Goal: Information Seeking & Learning: Check status

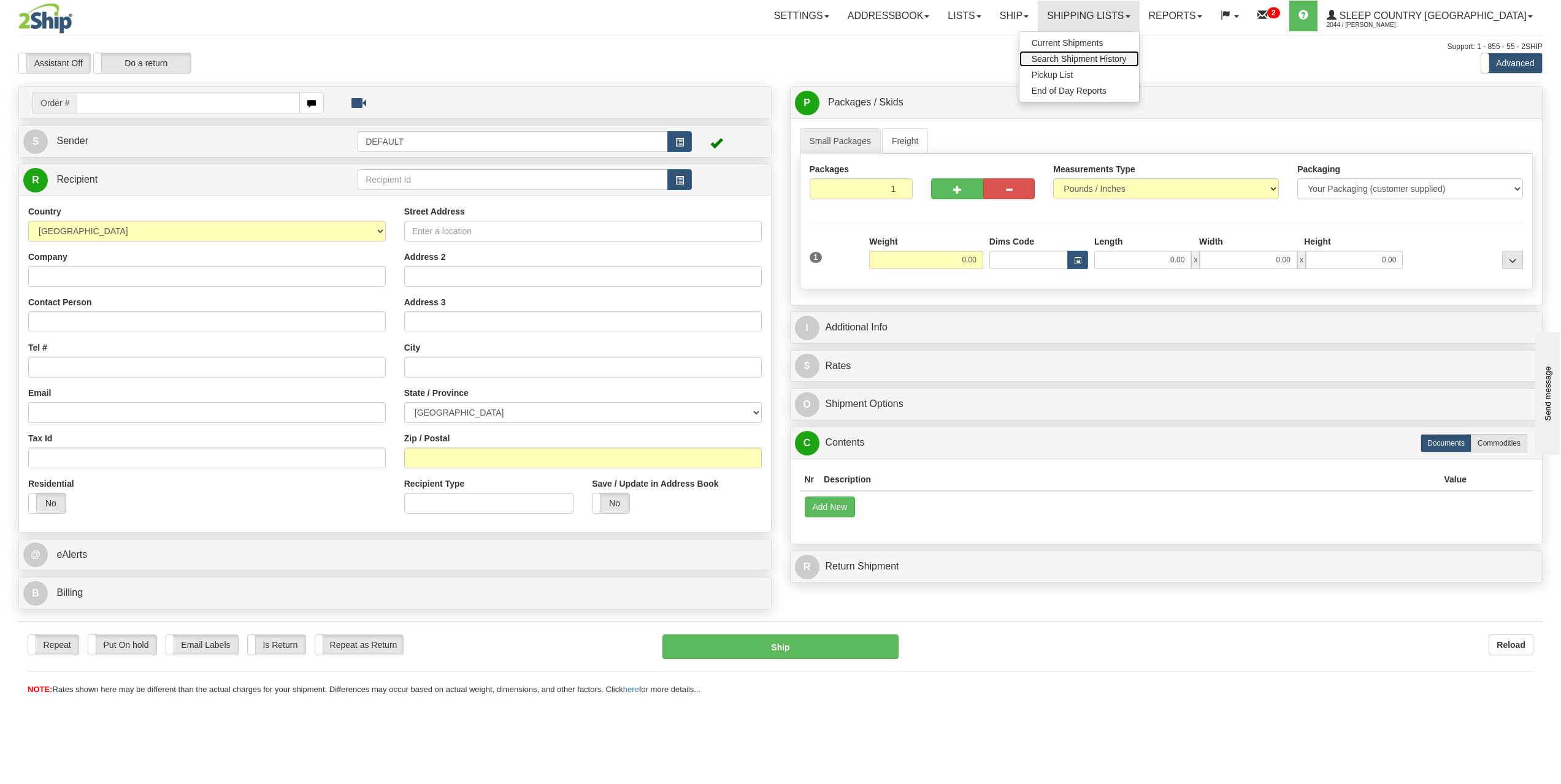
click at [1127, 60] on span "Search Shipment History" at bounding box center [1080, 59] width 95 height 9
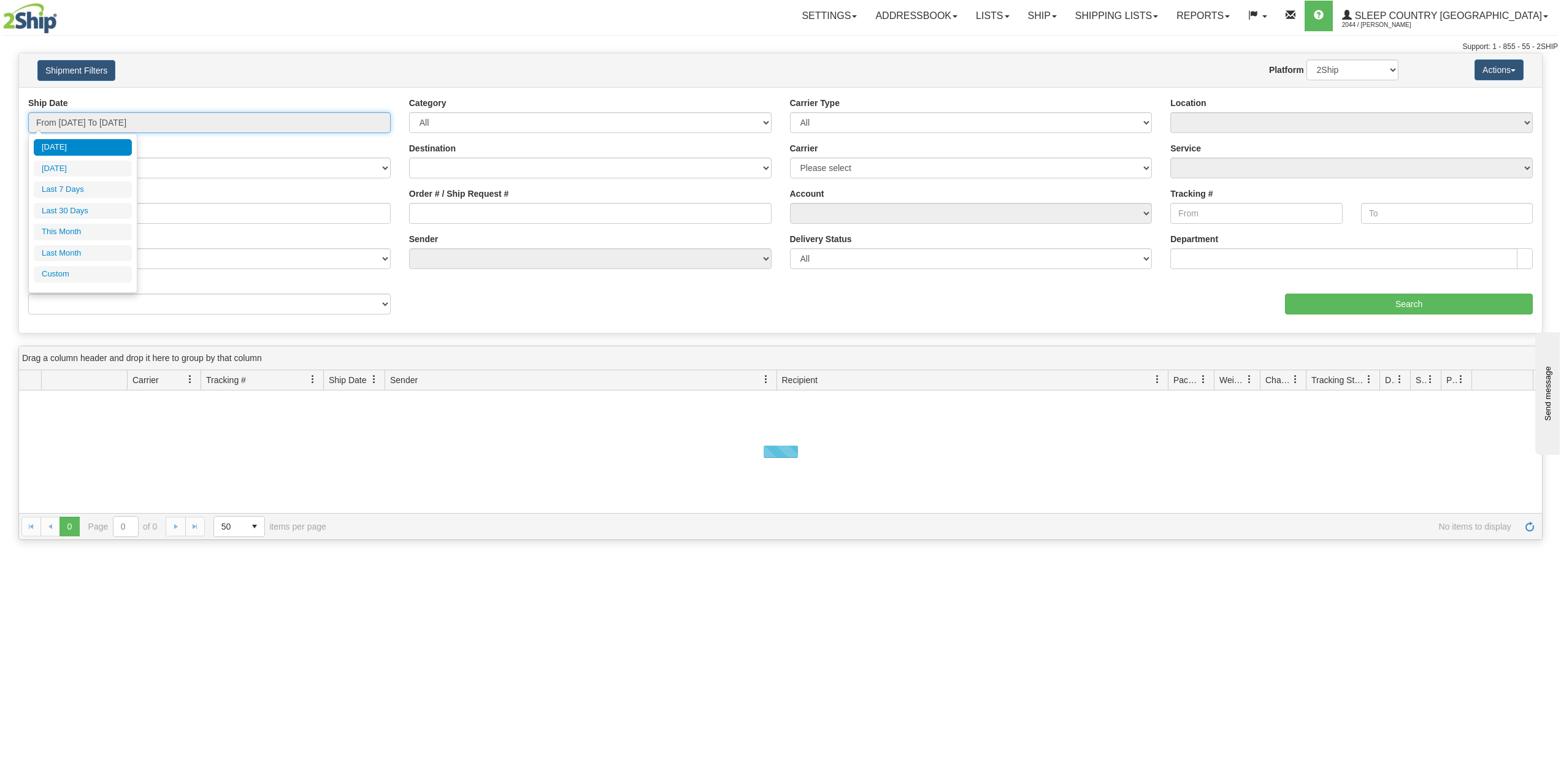
click at [109, 119] on input "From 08/24/2025 To 08/25/2025" at bounding box center [210, 122] width 363 height 21
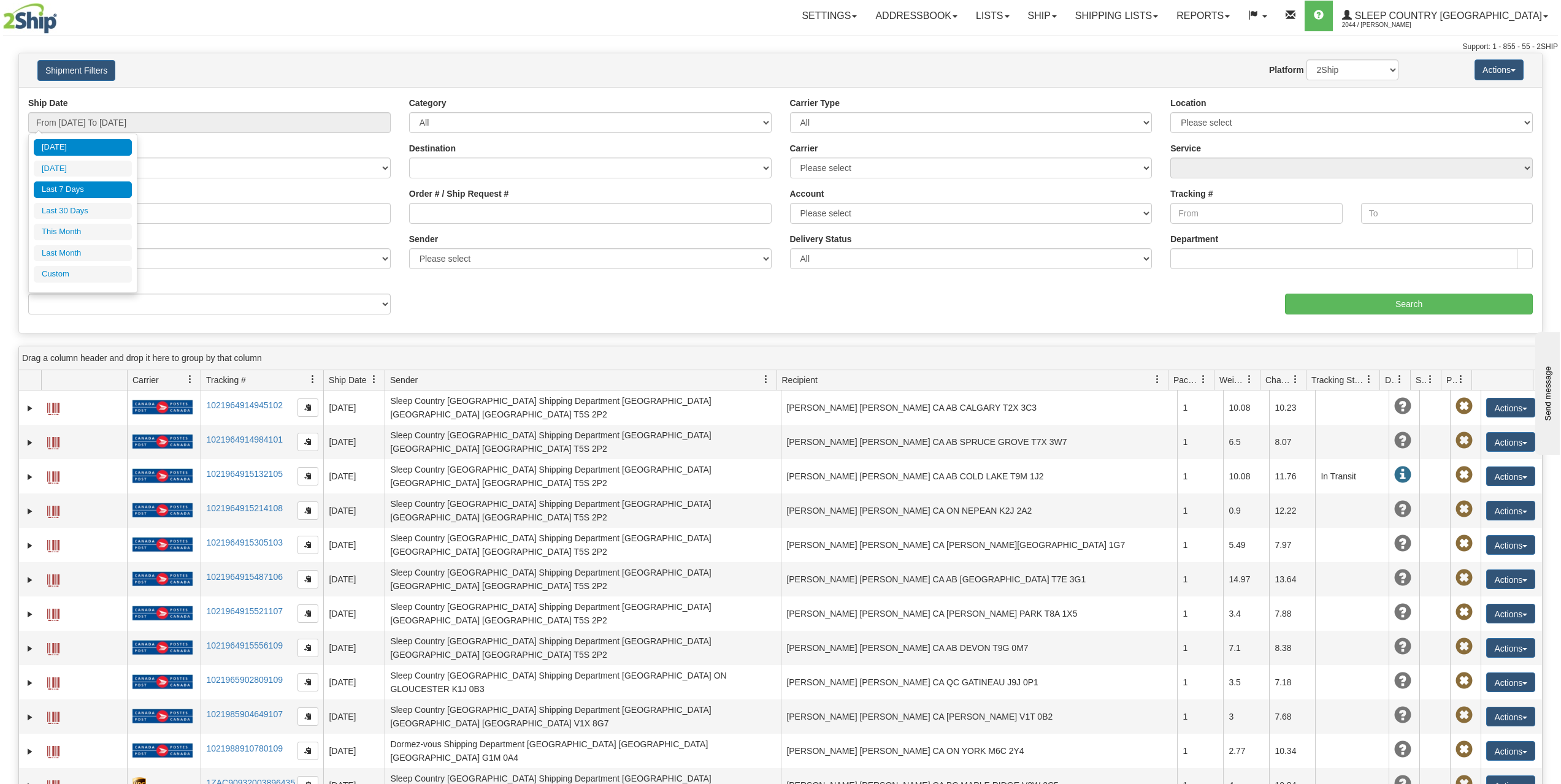
click at [85, 183] on li "Last 7 Days" at bounding box center [83, 189] width 98 height 16
click at [113, 130] on input "From 08/19/2025 To 08/25/2025" at bounding box center [210, 122] width 363 height 21
click at [98, 203] on li "Last 30 Days" at bounding box center [83, 211] width 98 height 16
type input "From 07/27/2025 To 08/25/2025"
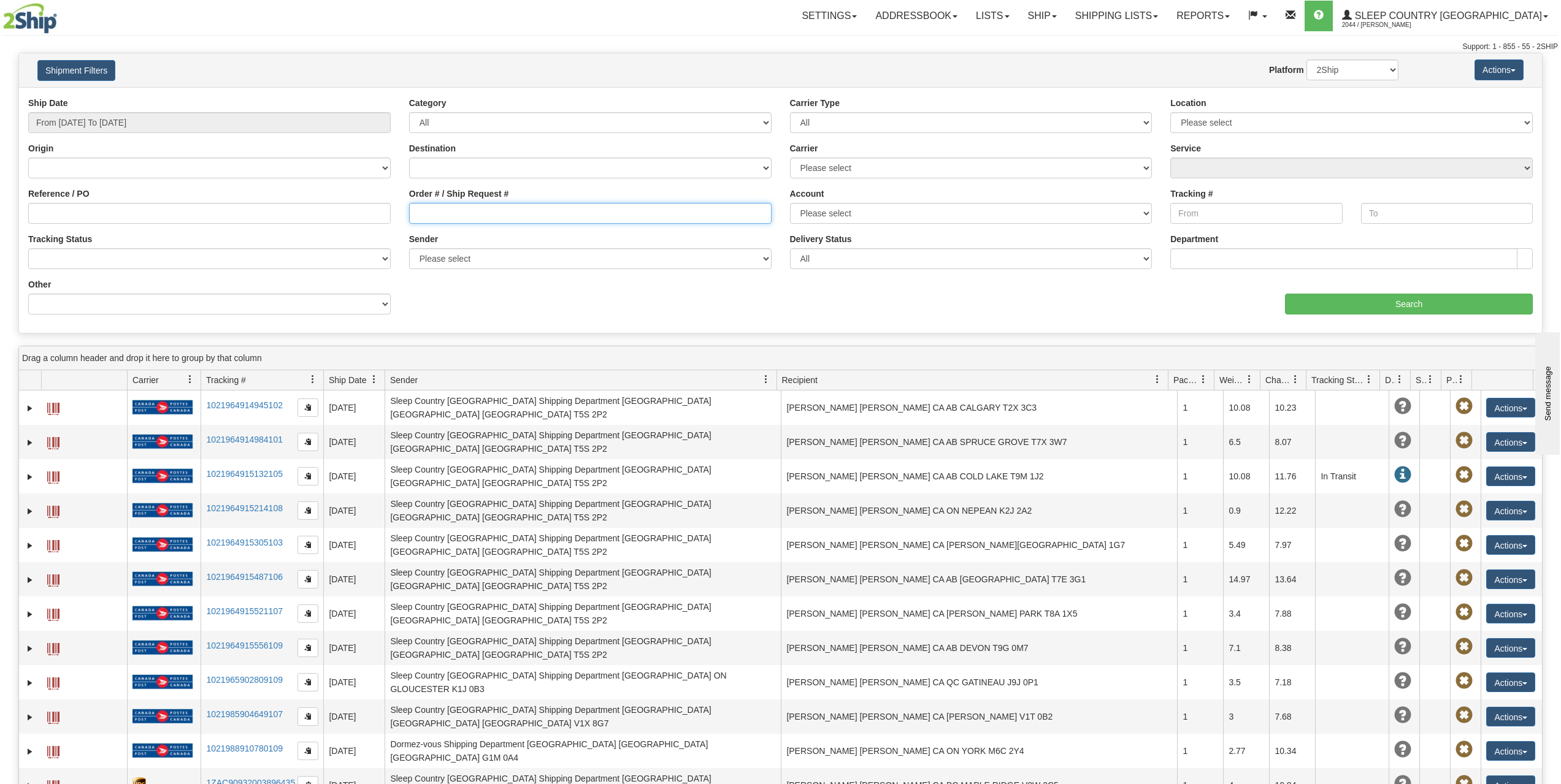
click at [471, 209] on input "Order # / Ship Request #" at bounding box center [591, 214] width 363 height 21
paste input "9000I002671"
type input "9000I002671"
click at [1427, 309] on input "Search" at bounding box center [1409, 304] width 248 height 21
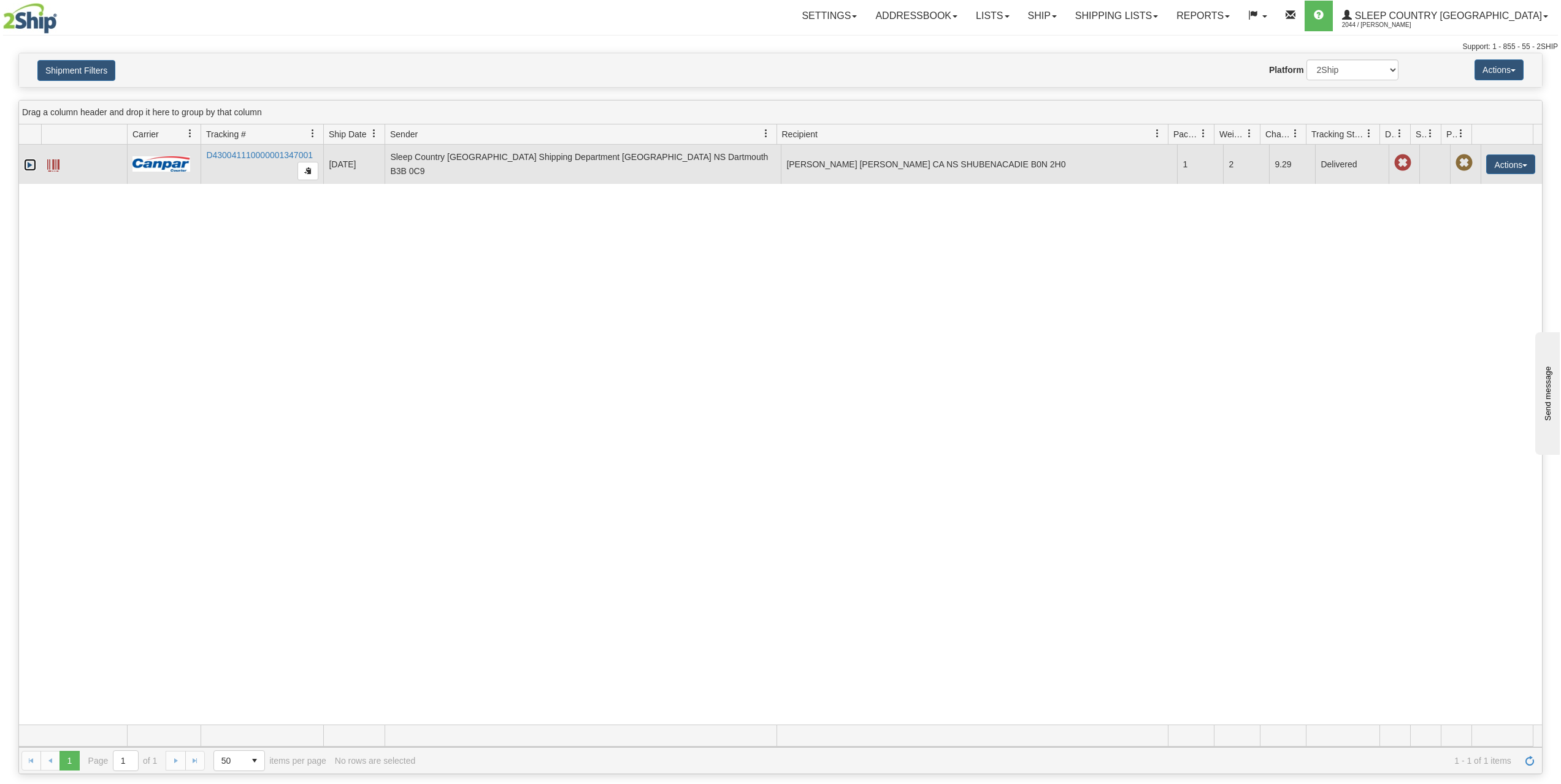
click at [32, 163] on link "Expand" at bounding box center [29, 164] width 12 height 12
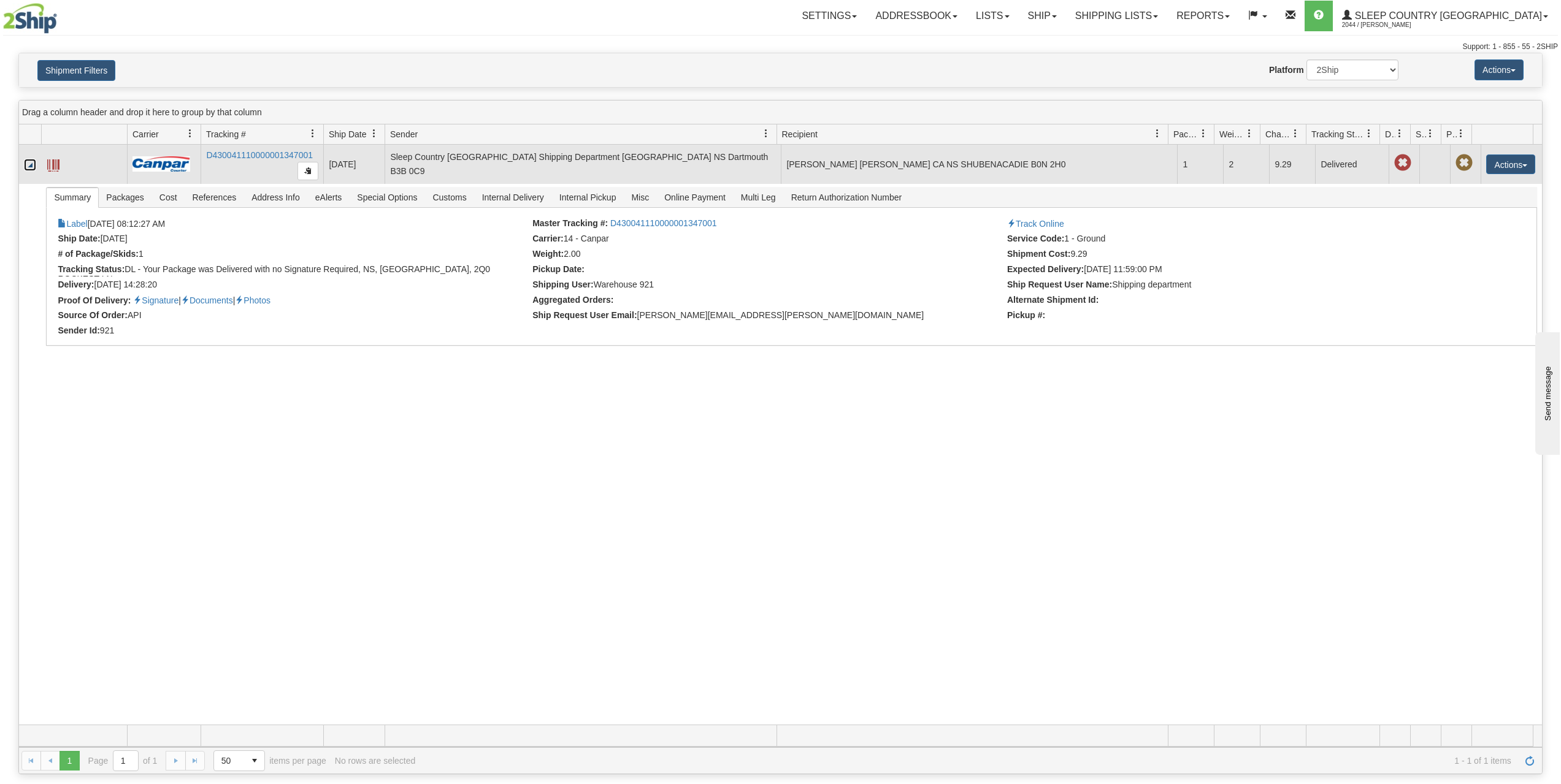
click at [30, 163] on link "Collapse" at bounding box center [29, 164] width 12 height 12
